Goal: Task Accomplishment & Management: Use online tool/utility

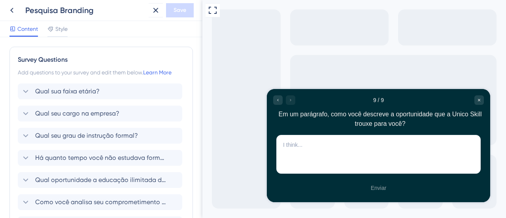
scroll to position [223, 0]
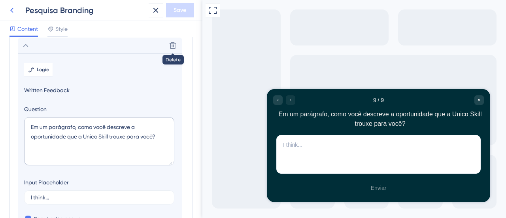
click at [11, 10] on icon at bounding box center [11, 10] width 3 height 5
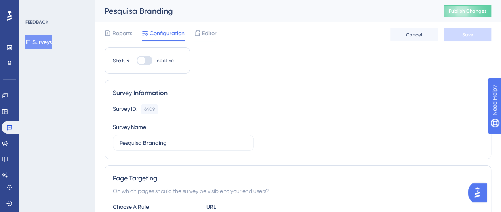
click at [43, 39] on button "Surveys" at bounding box center [38, 42] width 27 height 14
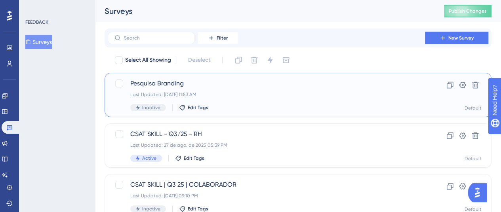
click at [281, 90] on div "Pesquisa Branding Last Updated: [DATE] 11:53 AM Inactive Edit Tags" at bounding box center [266, 95] width 272 height 32
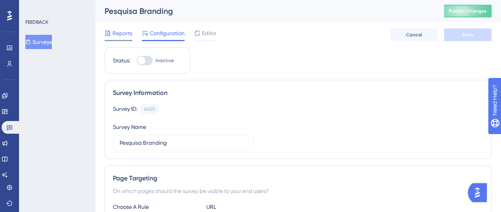
click at [118, 34] on span "Reports" at bounding box center [122, 32] width 20 height 9
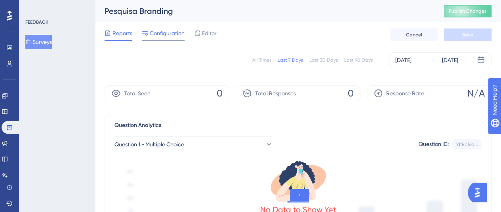
click at [160, 34] on span "Configuration" at bounding box center [167, 32] width 35 height 9
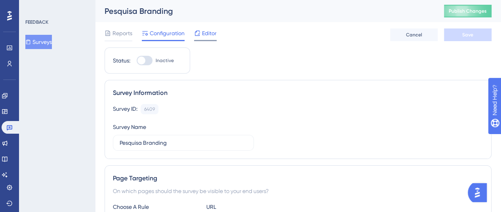
click at [211, 34] on span "Editor" at bounding box center [209, 32] width 15 height 9
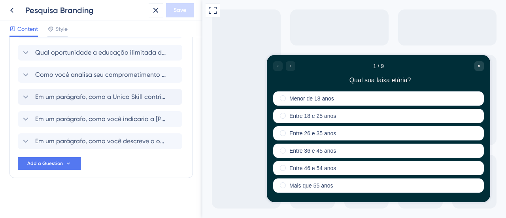
scroll to position [128, 0]
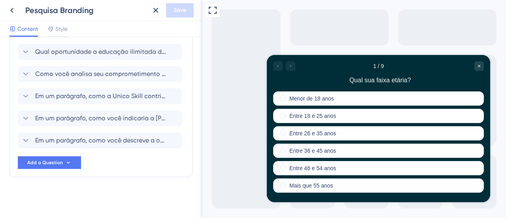
click at [293, 67] on div at bounding box center [284, 65] width 22 height 9
click at [292, 66] on div at bounding box center [284, 65] width 22 height 9
click at [61, 27] on span "Style" at bounding box center [61, 28] width 12 height 9
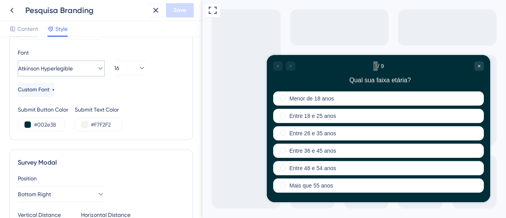
scroll to position [128, 0]
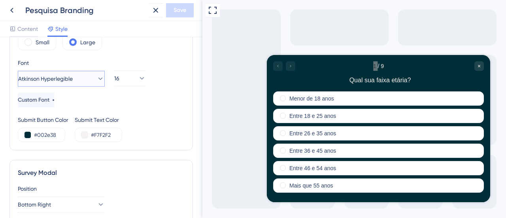
click at [73, 75] on span "Atkinson Hyperlegible" at bounding box center [45, 78] width 55 height 9
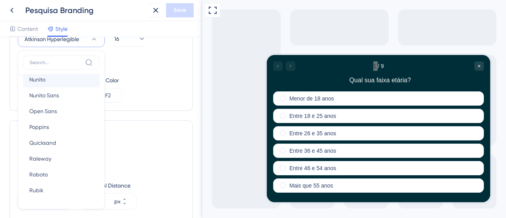
scroll to position [133, 0]
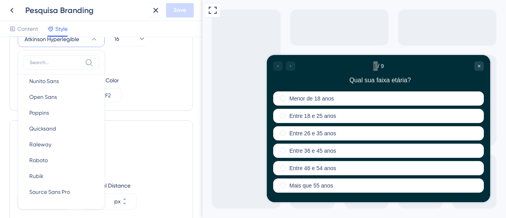
click at [132, 55] on div "16" at bounding box center [130, 43] width 51 height 49
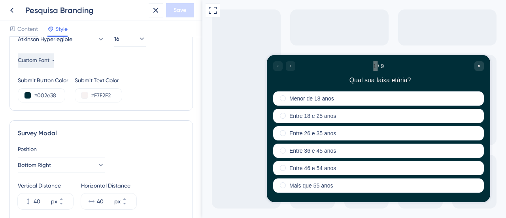
click at [49, 61] on span "Custom Font" at bounding box center [34, 60] width 32 height 9
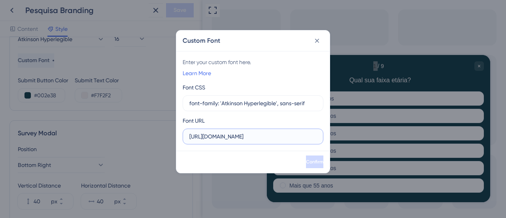
scroll to position [0, 23]
drag, startPoint x: 218, startPoint y: 137, endPoint x: 359, endPoint y: 140, distance: 141.7
click at [359, 140] on div "Custom Font Enter your custom font here. Learn More Font CSS font-family: 'Atki…" at bounding box center [253, 109] width 506 height 218
click at [289, 136] on input "[URL][DOMAIN_NAME]" at bounding box center [253, 136] width 127 height 9
click at [301, 106] on input "font-family: 'Atkinson Hyperlegible', sans-serif" at bounding box center [253, 103] width 127 height 9
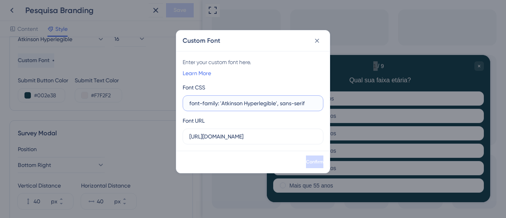
scroll to position [0, 0]
drag, startPoint x: 312, startPoint y: 103, endPoint x: 159, endPoint y: 90, distance: 153.3
click at [160, 93] on div "Custom Font Enter your custom font here. Learn More Font CSS font-family: 'Atki…" at bounding box center [253, 109] width 506 height 218
click at [197, 76] on link "Learn More" at bounding box center [197, 72] width 28 height 9
click at [221, 104] on input "font-family: 'Atkinson Hyperlegible', sans-serif" at bounding box center [253, 103] width 127 height 9
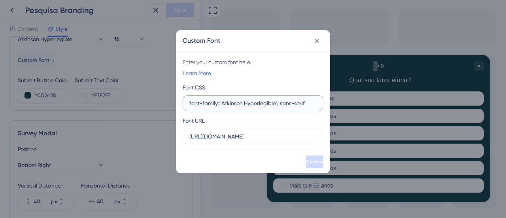
drag, startPoint x: 307, startPoint y: 103, endPoint x: 132, endPoint y: 110, distance: 175.8
click at [132, 110] on div "Custom Font Enter your custom font here. Learn More Font CSS font-family: 'Atki…" at bounding box center [253, 109] width 506 height 218
paste input ".rethink-sans-<uniquifier> { font-family: "Rethink Sans", sans-serif; font-opti…"
type input ".rethink-sans-<uniquifier> { font-family: "Rethink Sans", sans-serif; font-opti…"
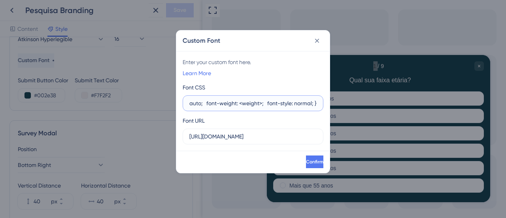
scroll to position [0, 0]
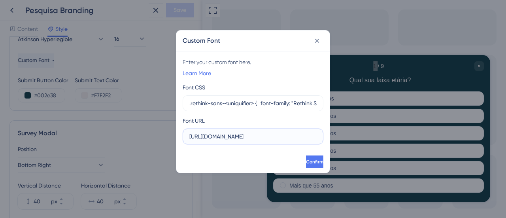
click at [235, 137] on input "[URL][DOMAIN_NAME]" at bounding box center [253, 136] width 127 height 9
click at [238, 136] on input "[URL][DOMAIN_NAME]" at bounding box center [253, 136] width 127 height 9
click at [238, 135] on input "[URL][DOMAIN_NAME]" at bounding box center [253, 136] width 127 height 9
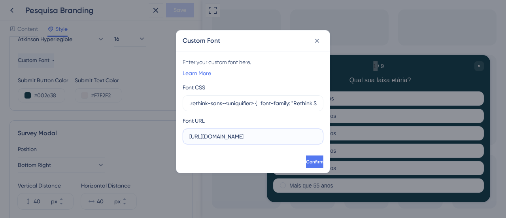
paste input "[DOMAIN_NAME][URL]'"
type input "[URL][DOMAIN_NAME]'"
click at [243, 165] on div "Confirm" at bounding box center [253, 162] width 154 height 22
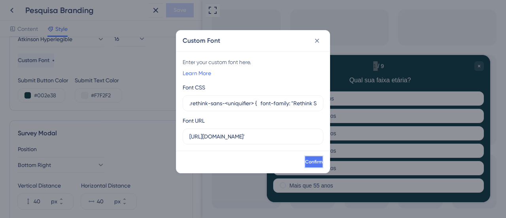
click at [305, 158] on button "Confirm" at bounding box center [314, 161] width 19 height 13
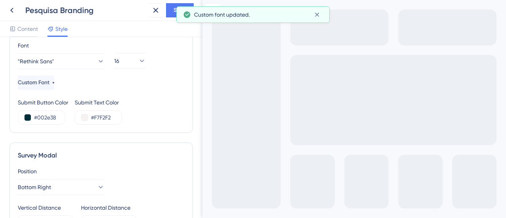
scroll to position [128, 0]
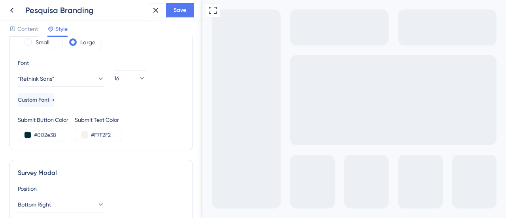
click at [158, 105] on div "Font "Rethink Sans" Custom Font 16" at bounding box center [101, 82] width 167 height 49
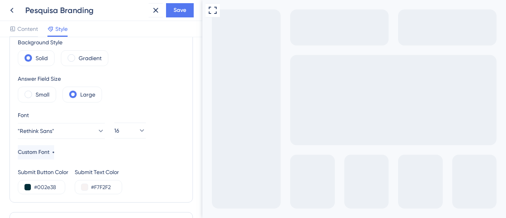
scroll to position [79, 0]
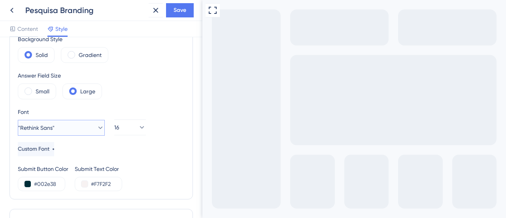
click at [97, 127] on icon at bounding box center [101, 128] width 8 height 8
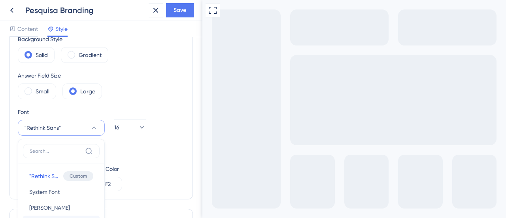
scroll to position [168, 0]
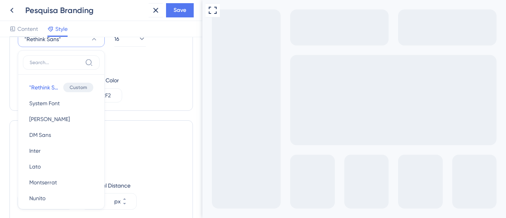
click at [162, 88] on div "Submit Button Color #002e38 Submit Text Color #F7F2F2" at bounding box center [101, 89] width 167 height 27
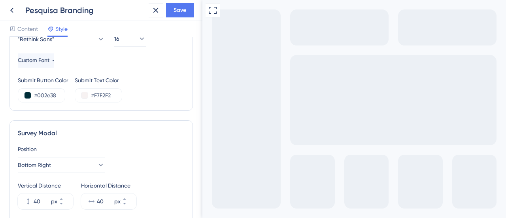
click at [244, 91] on div "Full Screen Preview" at bounding box center [355, 183] width 304 height 367
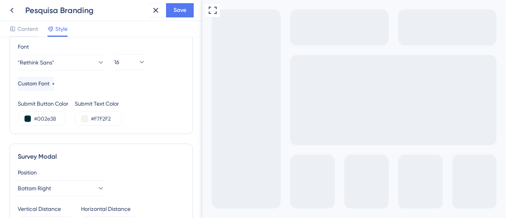
scroll to position [128, 0]
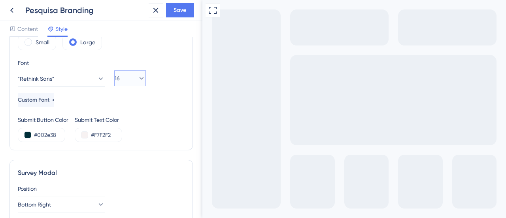
click at [138, 75] on icon at bounding box center [142, 78] width 8 height 8
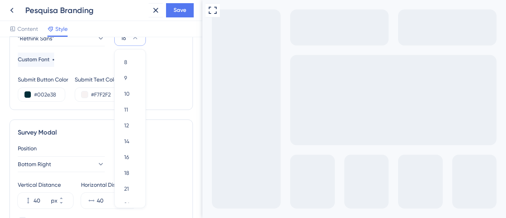
click at [170, 67] on div "Background #002e38 Text #F7F2F2 Answers #FFFFFF Background Style Solid Gradient…" at bounding box center [101, 6] width 167 height 192
click at [49, 57] on span "Custom Font" at bounding box center [34, 59] width 32 height 9
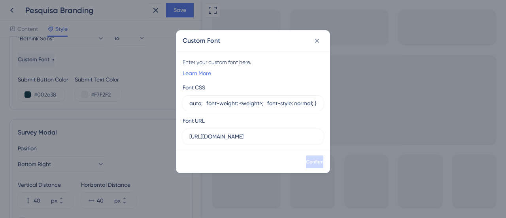
scroll to position [0, 0]
click at [152, 93] on div "Custom Font Enter your custom font here. Learn More Font CSS .rethink-sans-<uni…" at bounding box center [253, 109] width 506 height 218
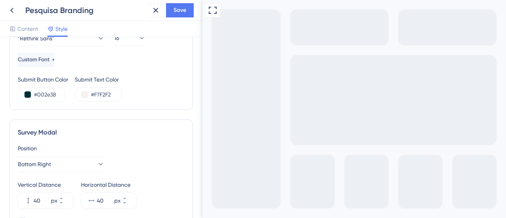
scroll to position [129, 0]
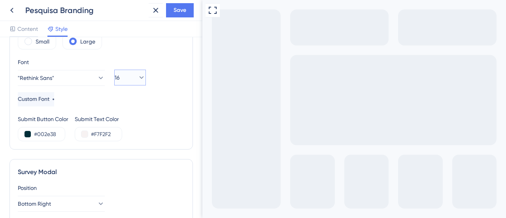
click at [138, 76] on icon at bounding box center [142, 78] width 8 height 8
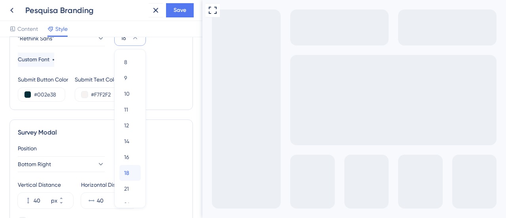
click at [125, 173] on span "18" at bounding box center [126, 172] width 5 height 9
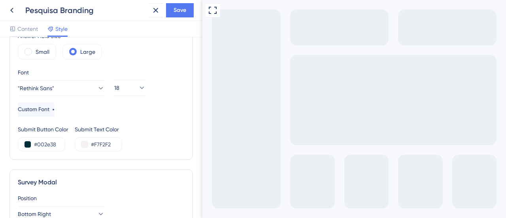
scroll to position [89, 0]
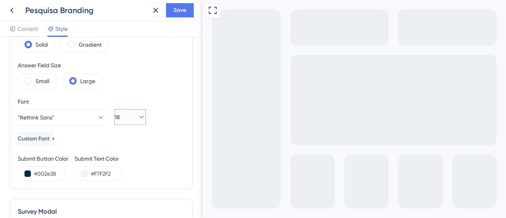
click at [138, 118] on icon at bounding box center [142, 117] width 8 height 8
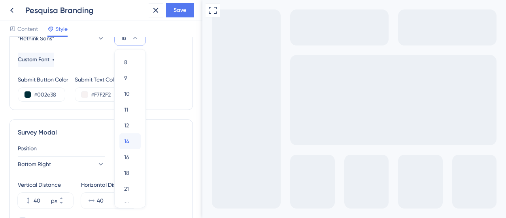
click at [125, 140] on span "14" at bounding box center [126, 141] width 5 height 9
click at [138, 43] on button "14" at bounding box center [130, 38] width 32 height 16
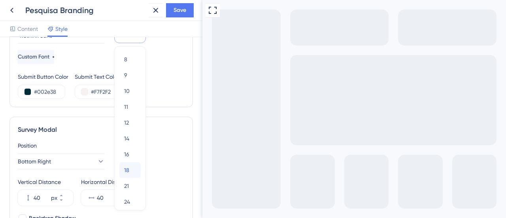
click at [128, 166] on span "18" at bounding box center [126, 169] width 5 height 9
click at [180, 11] on span "Save" at bounding box center [180, 10] width 13 height 9
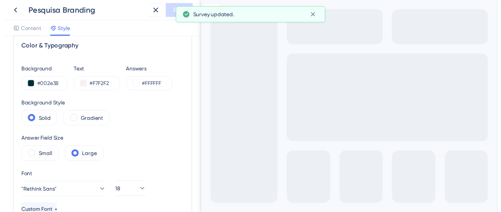
scroll to position [0, 0]
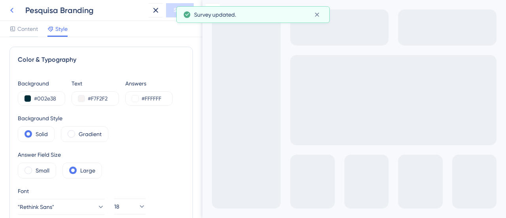
click at [10, 9] on icon at bounding box center [11, 10] width 9 height 9
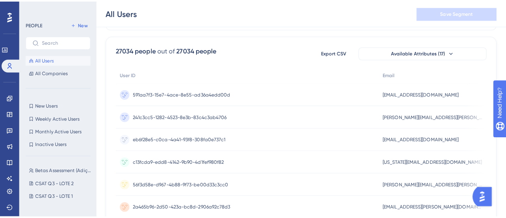
scroll to position [79, 0]
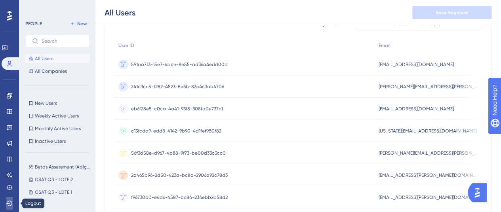
click at [9, 205] on icon at bounding box center [9, 203] width 6 height 6
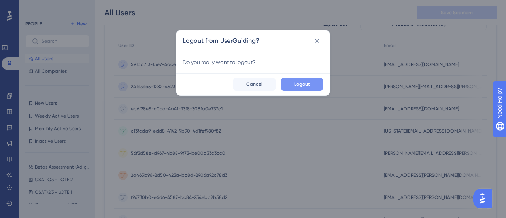
click at [300, 80] on button "Logout" at bounding box center [302, 84] width 43 height 13
